Goal: Transaction & Acquisition: Download file/media

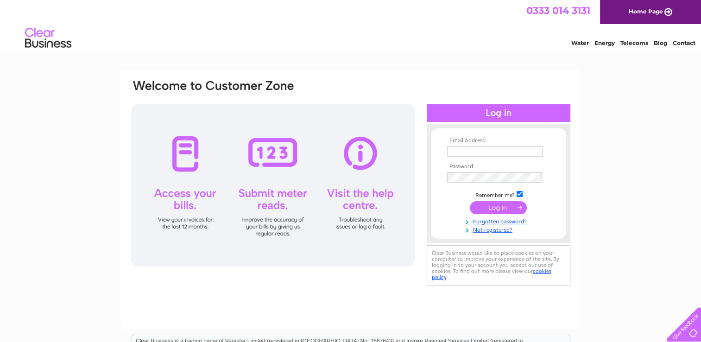
type input "[EMAIL_ADDRESS][DOMAIN_NAME]"
click at [511, 208] on input "submit" at bounding box center [498, 207] width 57 height 13
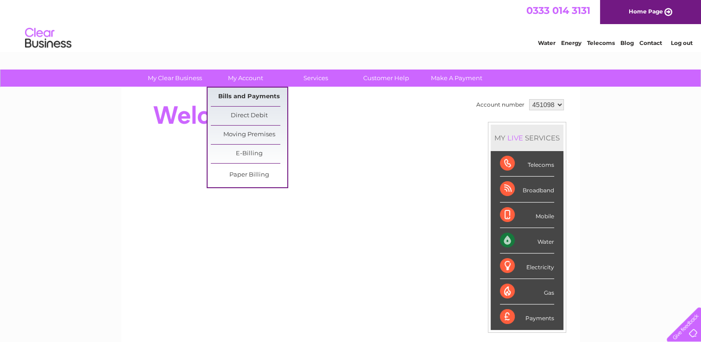
click at [263, 94] on link "Bills and Payments" at bounding box center [249, 97] width 76 height 19
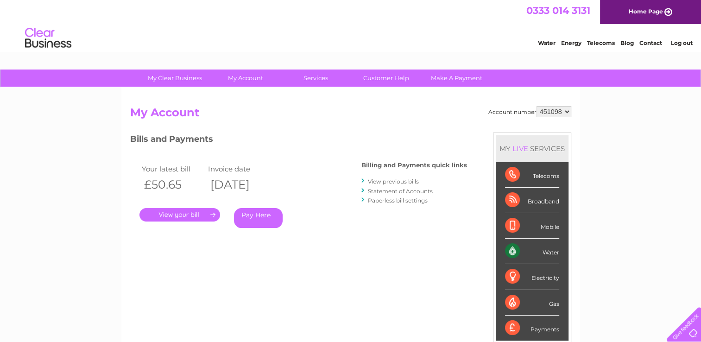
scroll to position [39, 0]
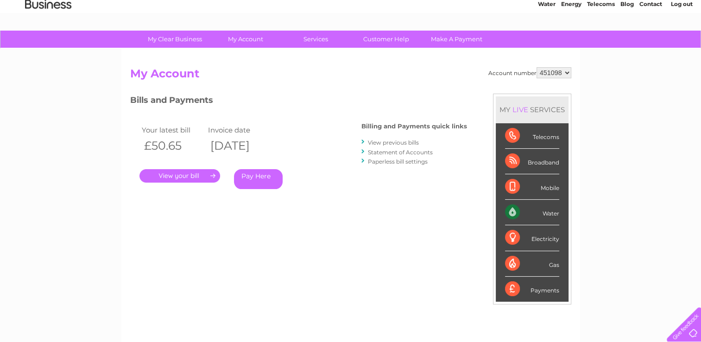
click at [400, 140] on link "View previous bills" at bounding box center [393, 142] width 51 height 7
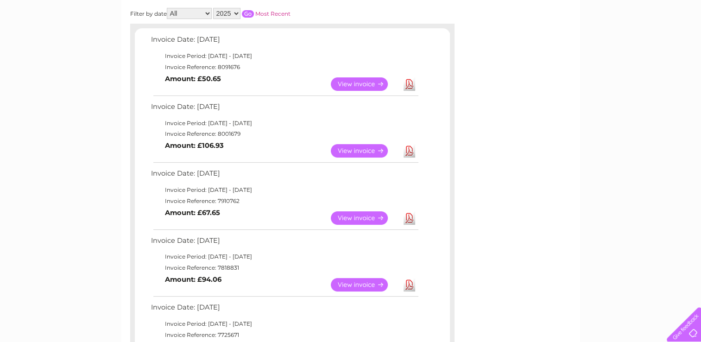
scroll to position [141, 0]
click at [408, 216] on link "Download" at bounding box center [410, 217] width 12 height 13
click at [410, 155] on link "Download" at bounding box center [410, 150] width 12 height 13
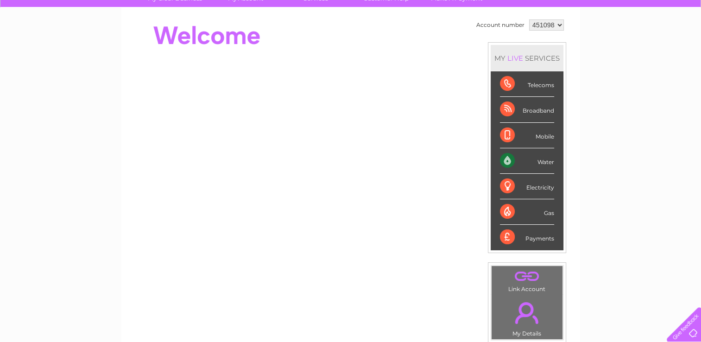
scroll to position [82, 0]
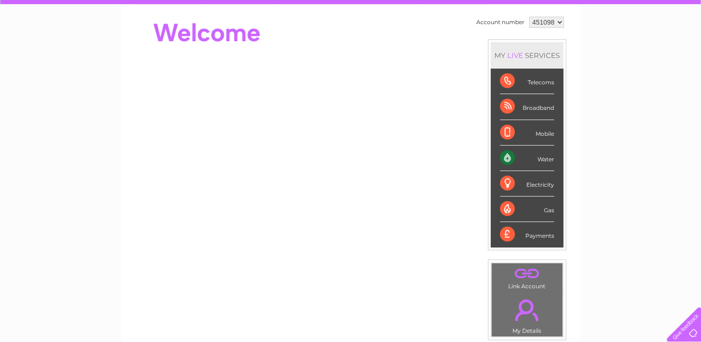
click at [517, 205] on div "Gas" at bounding box center [527, 208] width 54 height 25
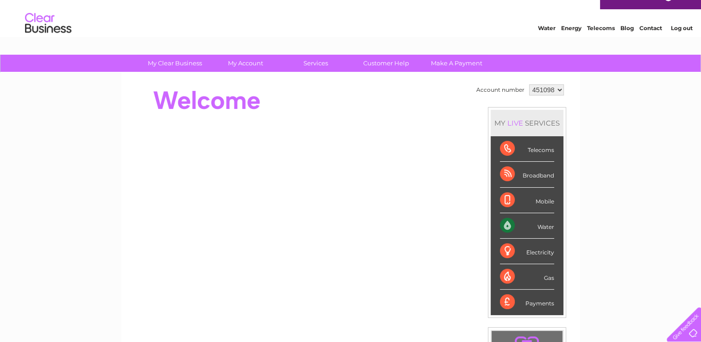
scroll to position [0, 0]
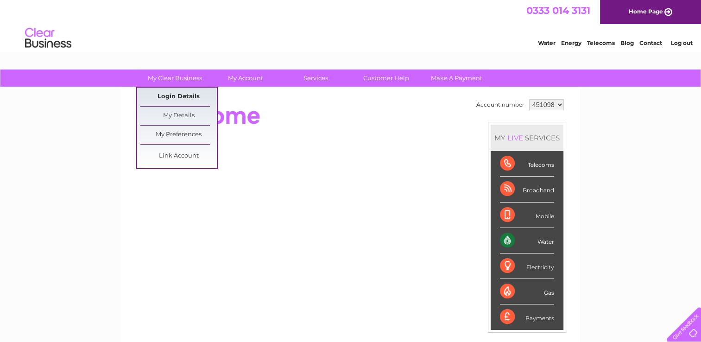
click at [185, 94] on link "Login Details" at bounding box center [178, 97] width 76 height 19
